Goal: Navigation & Orientation: Find specific page/section

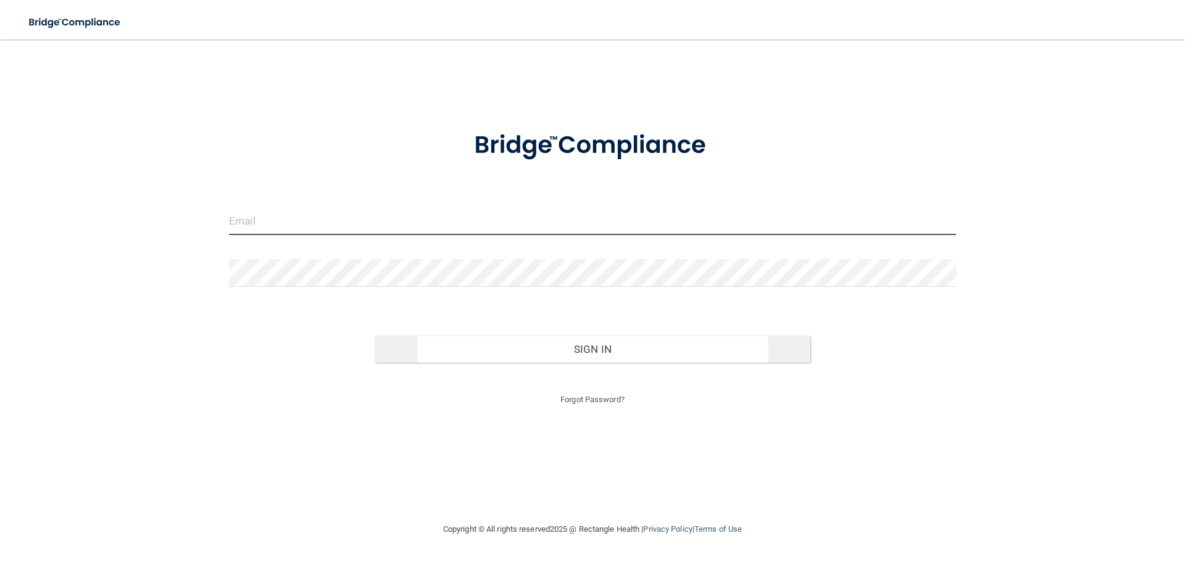
type input "[EMAIL_ADDRESS][DOMAIN_NAME]"
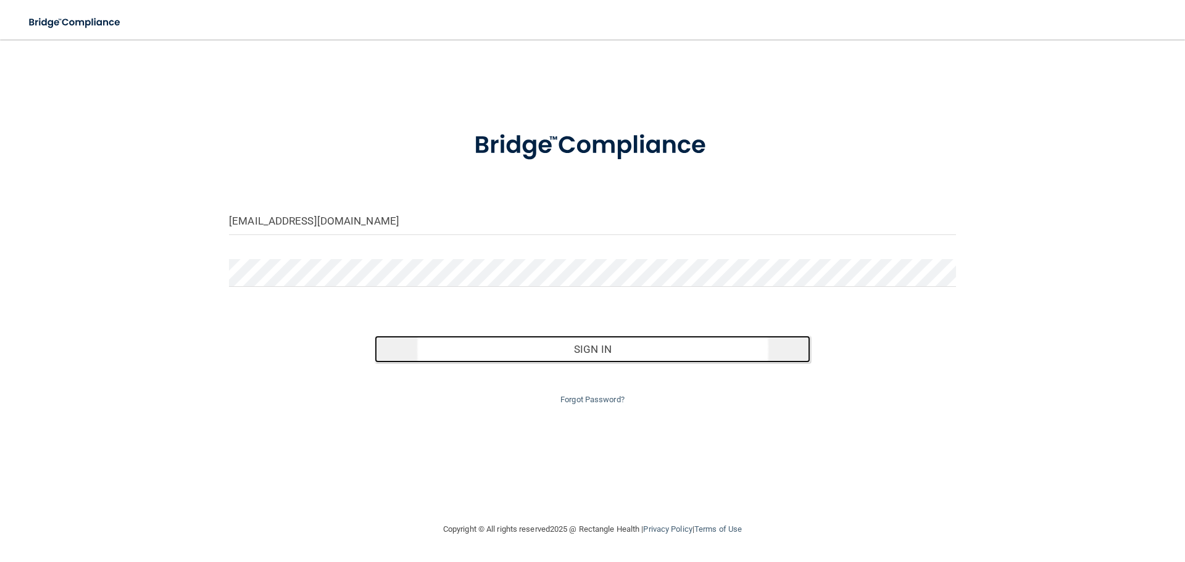
click at [601, 347] on button "Sign In" at bounding box center [593, 349] width 436 height 27
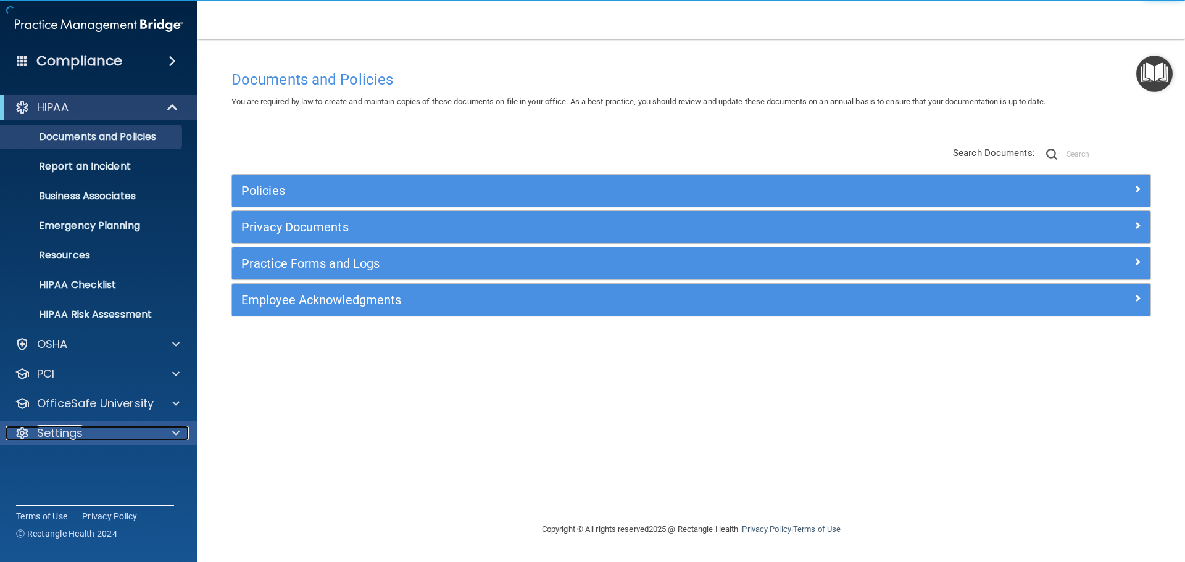
click at [60, 435] on p "Settings" at bounding box center [60, 433] width 46 height 15
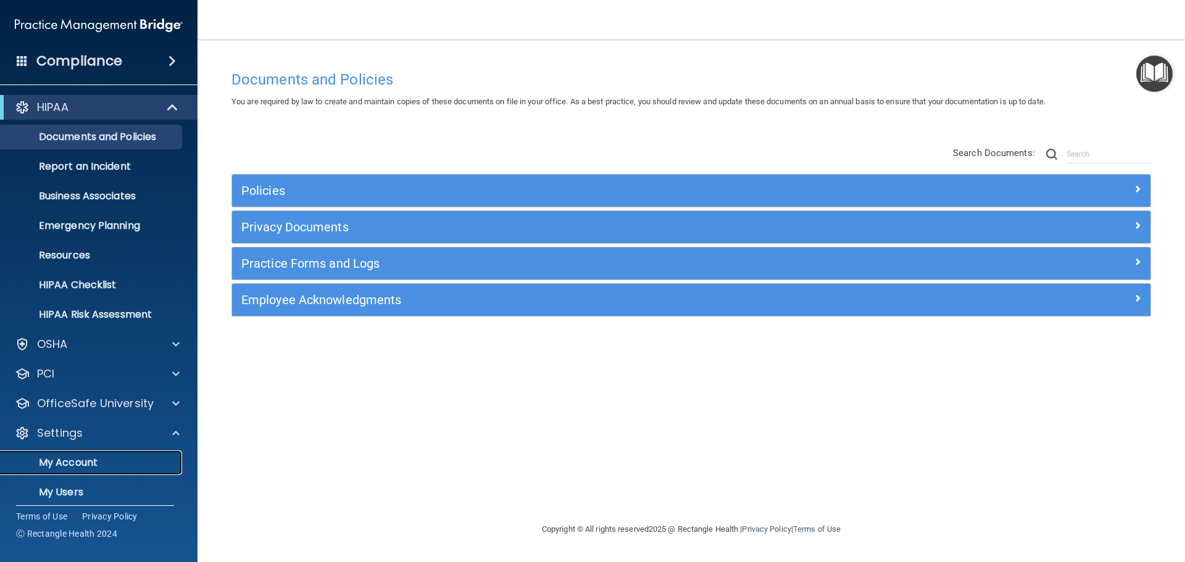
click at [94, 464] on p "My Account" at bounding box center [92, 463] width 169 height 12
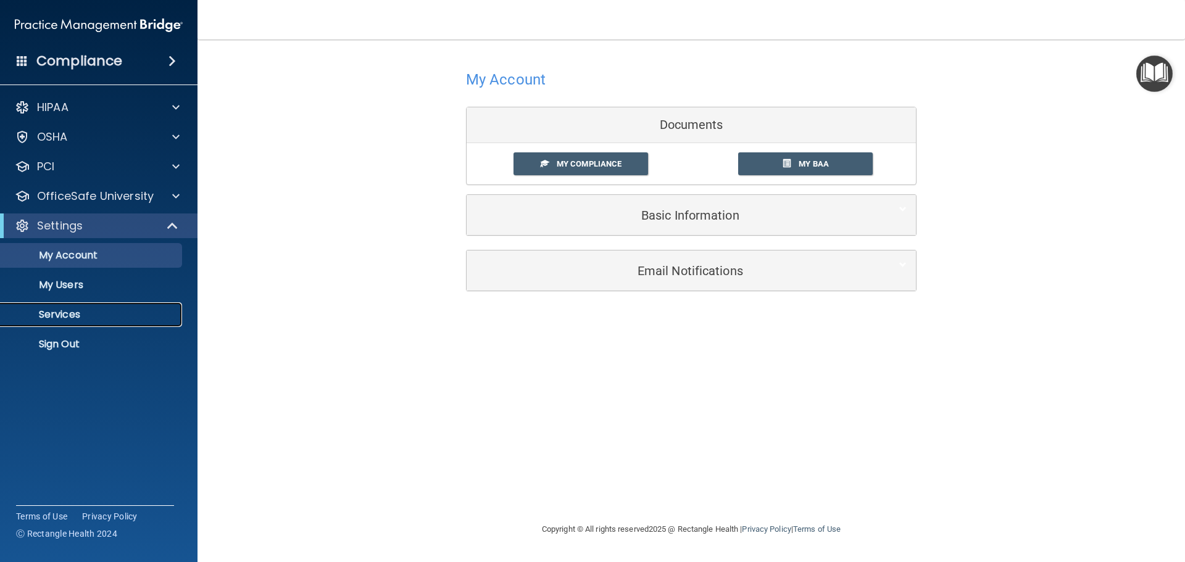
click at [61, 314] on p "Services" at bounding box center [92, 315] width 169 height 12
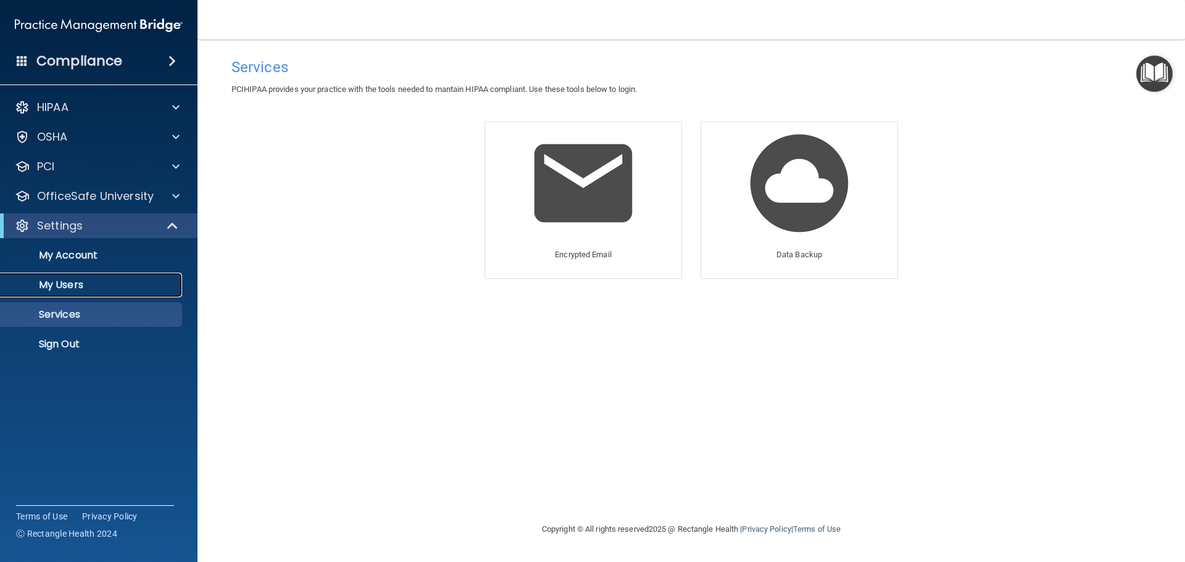
click at [68, 280] on p "My Users" at bounding box center [92, 285] width 169 height 12
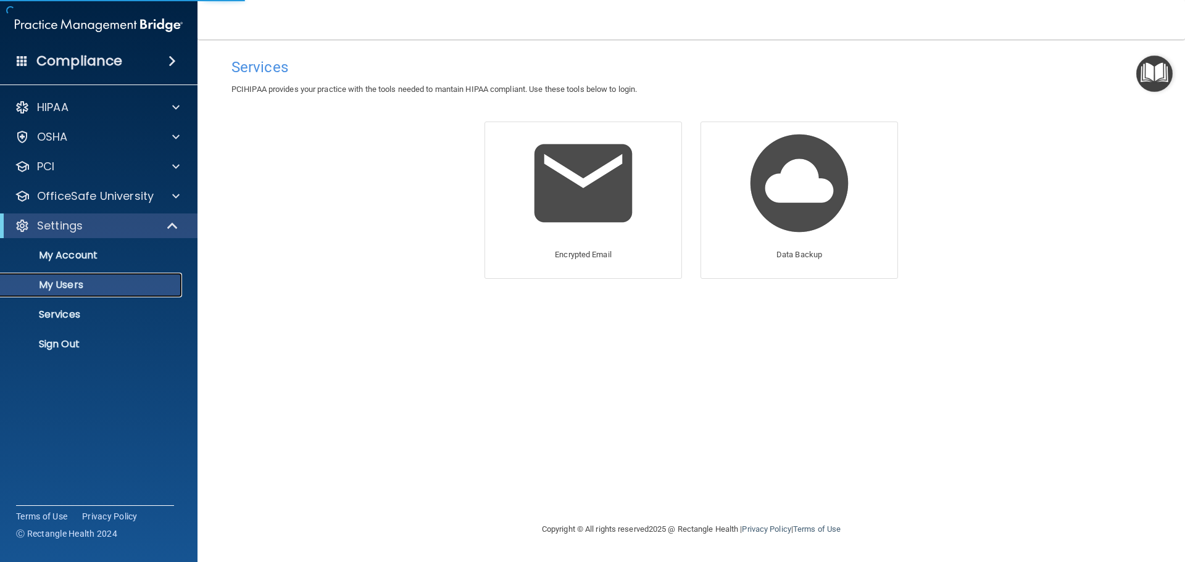
select select "20"
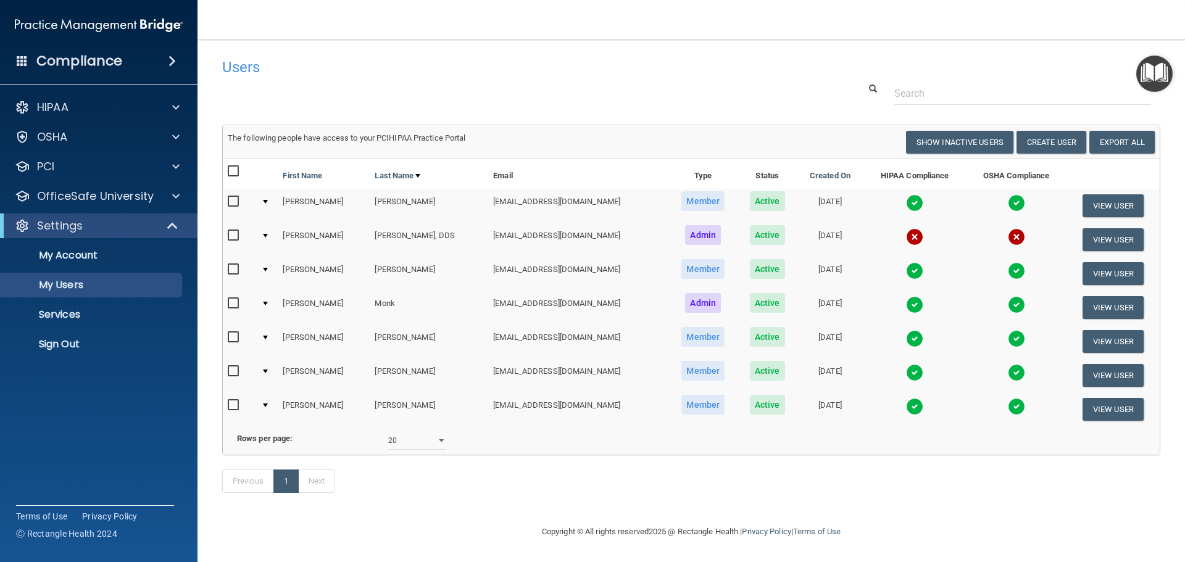
click at [86, 59] on h4 "Compliance" at bounding box center [79, 60] width 86 height 17
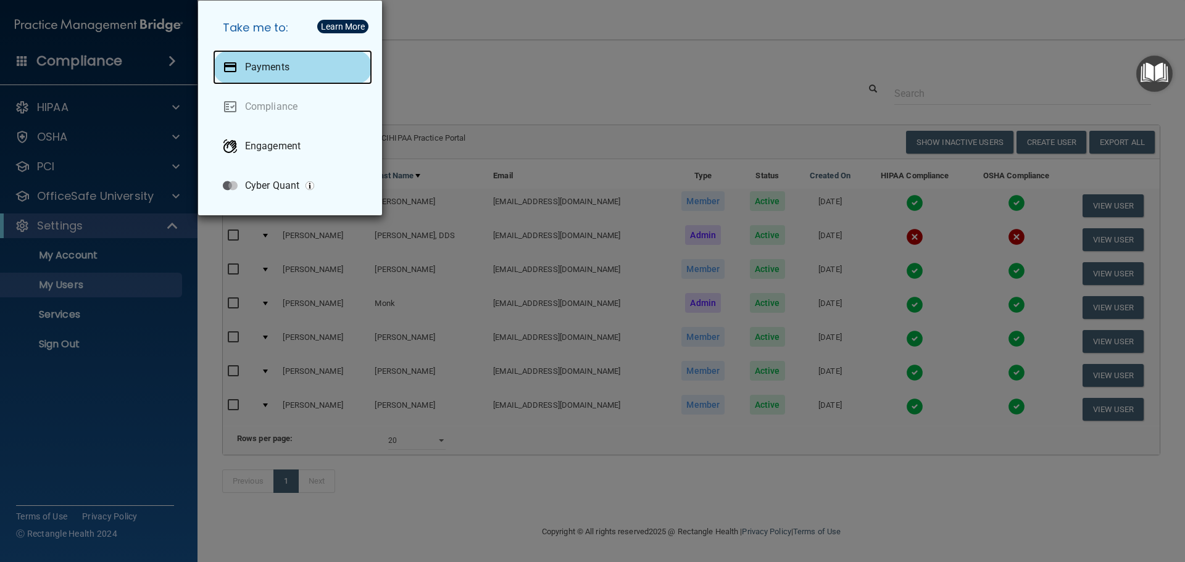
click at [280, 70] on p "Payments" at bounding box center [267, 67] width 44 height 12
